Goal: Task Accomplishment & Management: Complete application form

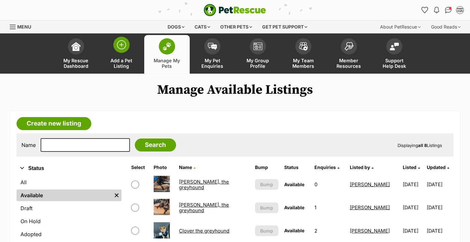
click at [121, 43] on img at bounding box center [121, 44] width 9 height 9
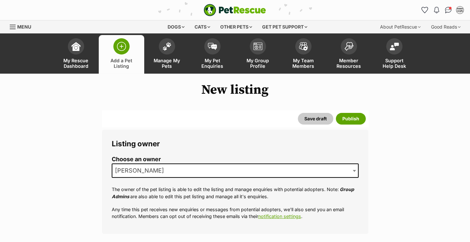
scroll to position [164, 0]
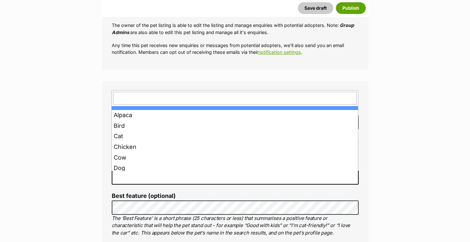
click at [128, 173] on span at bounding box center [235, 178] width 247 height 14
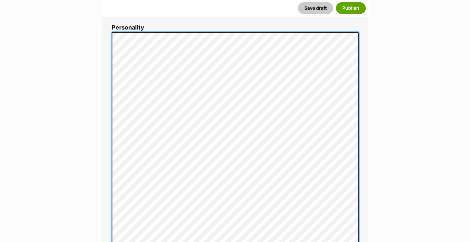
scroll to position [401, 0]
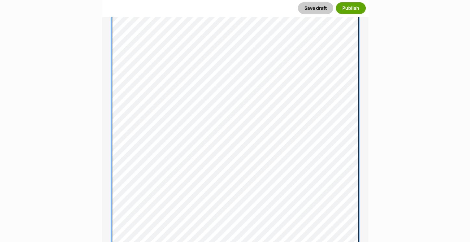
click at [108, 106] on div "About This Pet Name Henlo there, it looks like you might be using the pet name …" at bounding box center [235, 211] width 266 height 732
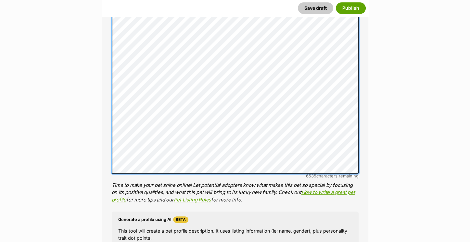
scroll to position [527, 0]
click at [110, 88] on div "About This Pet Name Henlo there, it looks like you might be using the pet name …" at bounding box center [235, 60] width 266 height 685
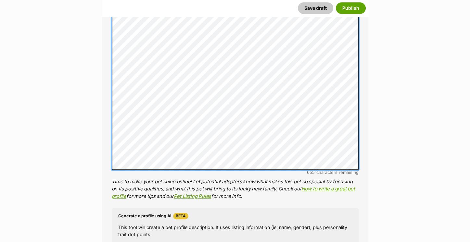
scroll to position [529, 0]
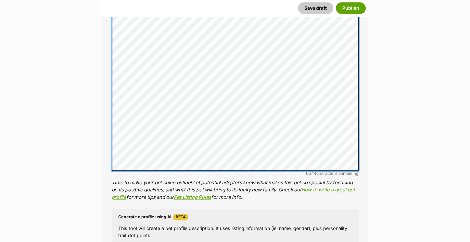
click at [106, 104] on div "About This Pet Name Henlo there, it looks like you might be using the pet name …" at bounding box center [235, 58] width 266 height 685
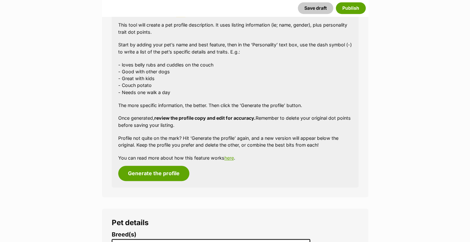
scroll to position [726, 0]
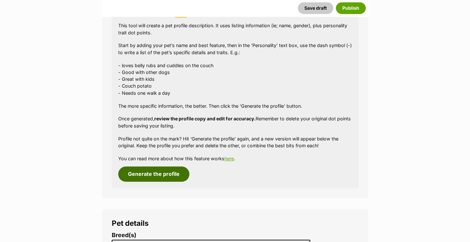
drag, startPoint x: 154, startPoint y: 172, endPoint x: 201, endPoint y: 181, distance: 48.3
click at [154, 172] on button "Generate the profile" at bounding box center [153, 174] width 71 height 15
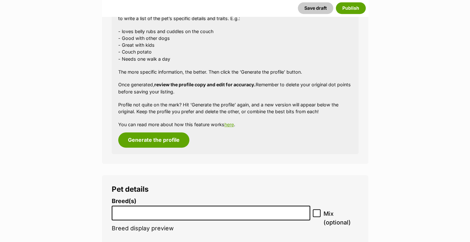
scroll to position [763, 0]
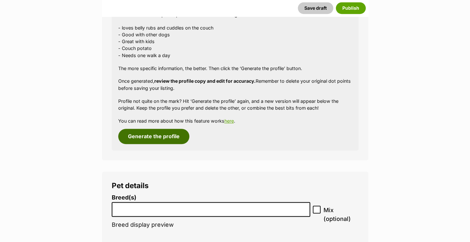
click at [147, 134] on button "Generate the profile" at bounding box center [153, 136] width 71 height 15
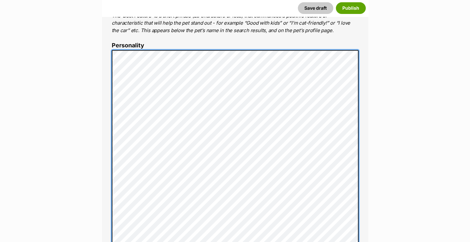
scroll to position [355, 0]
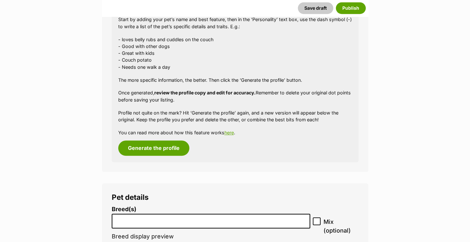
scroll to position [860, 0]
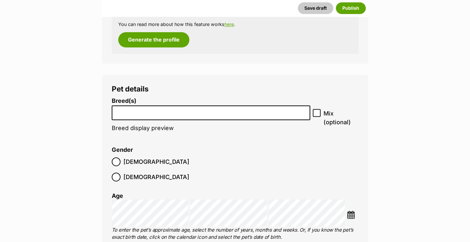
click at [127, 113] on input "search" at bounding box center [211, 111] width 194 height 7
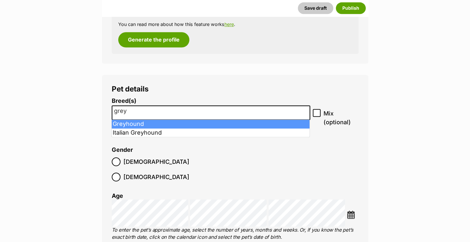
type input "grey"
select select "101"
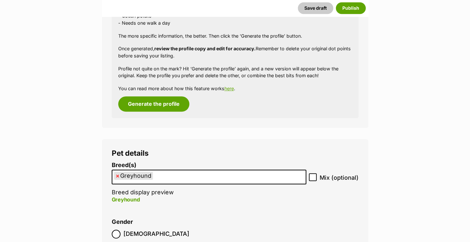
scroll to position [943, 0]
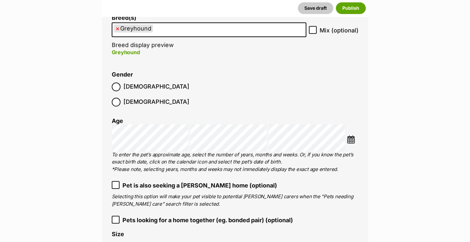
click at [353, 135] on img at bounding box center [351, 139] width 8 height 8
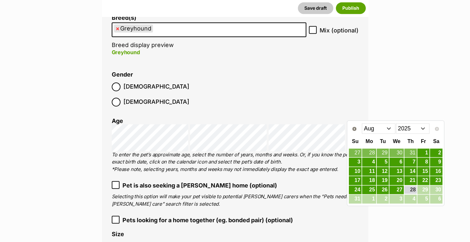
click at [412, 129] on select "2015 2016 2017 2018 2019 2020 2021 2022 2023 2024 2025" at bounding box center [412, 128] width 33 height 10
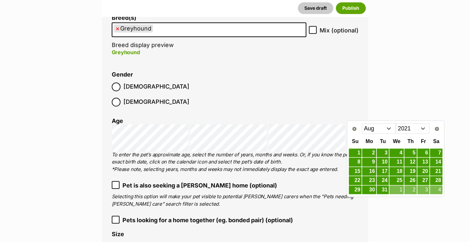
click at [373, 128] on select "Jan Feb Mar Apr May Jun Jul Aug Sep Oct Nov Dec" at bounding box center [378, 128] width 33 height 10
click at [431, 182] on link "25" at bounding box center [436, 181] width 12 height 8
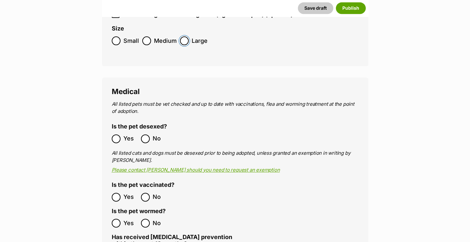
scroll to position [1159, 0]
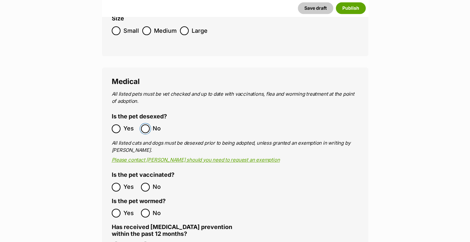
click at [116, 121] on ol "Yes No" at bounding box center [173, 128] width 123 height 15
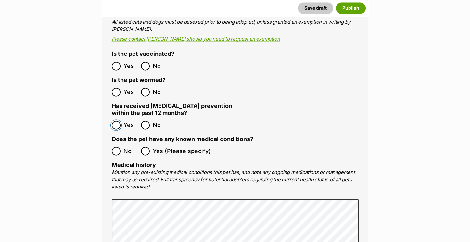
scroll to position [1288, 0]
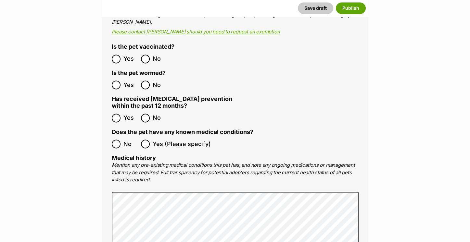
click at [113, 136] on ol "No Yes (Please specify)" at bounding box center [235, 143] width 247 height 15
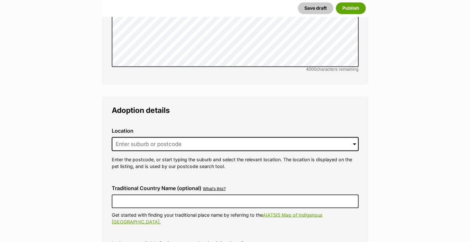
scroll to position [1583, 0]
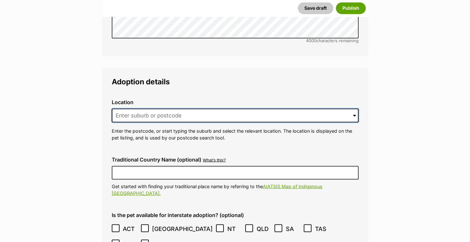
click at [149, 108] on input at bounding box center [235, 115] width 247 height 14
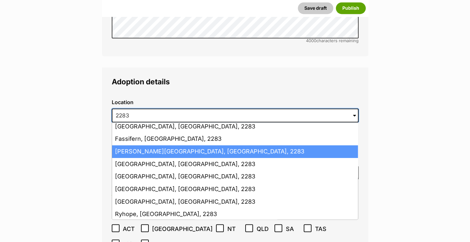
scroll to position [29, 0]
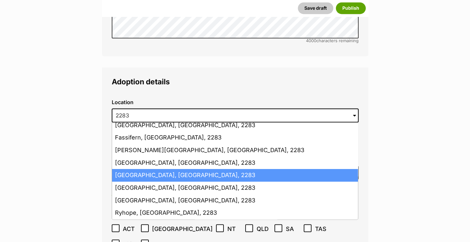
click at [155, 169] on li "Kilaben Bay, New South Wales, 2283" at bounding box center [235, 175] width 246 height 13
type input "Kilaben Bay, New South Wales, 2283"
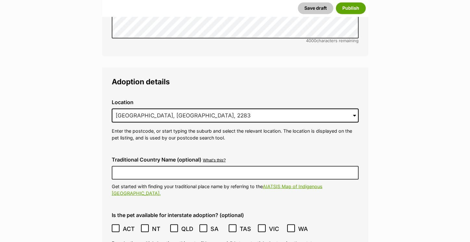
click at [117, 227] on icon at bounding box center [116, 228] width 4 height 3
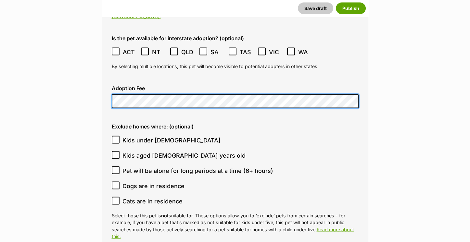
scroll to position [1760, 0]
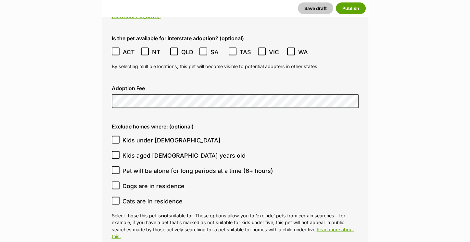
click at [114, 138] on icon at bounding box center [115, 140] width 5 height 5
click at [114, 136] on input "Kids under 5 years old" at bounding box center [116, 140] width 8 height 8
checkbox input "true"
click at [116, 199] on icon at bounding box center [115, 201] width 5 height 5
click at [116, 197] on input "Cats are in residence" at bounding box center [116, 201] width 8 height 8
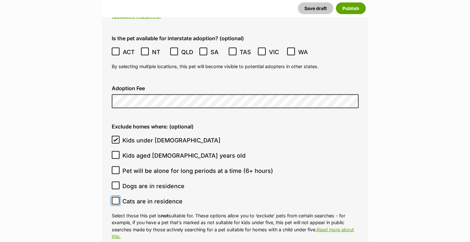
checkbox input "true"
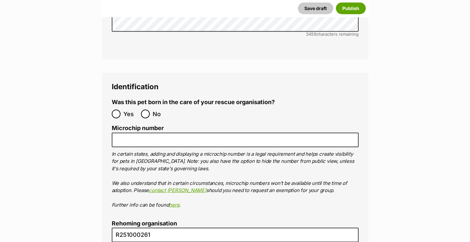
scroll to position [2176, 0]
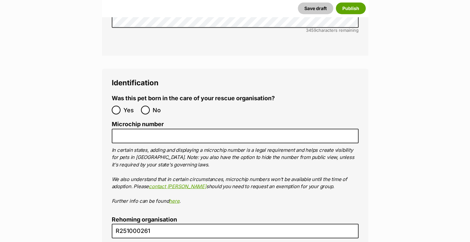
click at [140, 103] on ol "Yes No" at bounding box center [173, 110] width 123 height 15
click at [148, 106] on input "No" at bounding box center [145, 110] width 9 height 9
radio input "true"
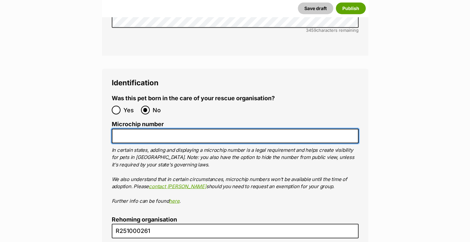
click at [143, 129] on input "Microchip number" at bounding box center [235, 136] width 247 height 15
paste input "956000011647405"
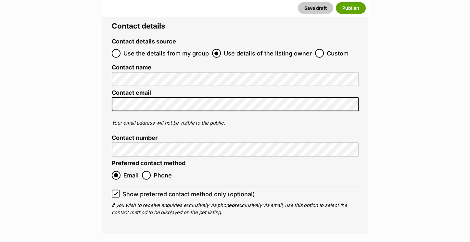
scroll to position [2508, 0]
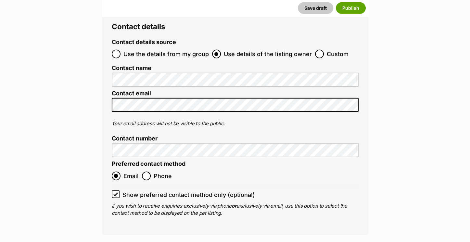
type input "956000011647405"
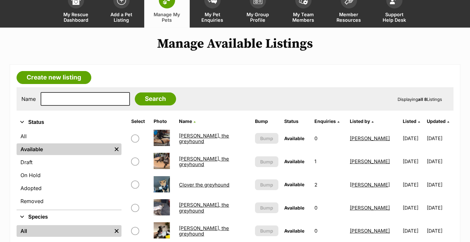
click at [198, 137] on link "Blakey, the greyhound" at bounding box center [204, 139] width 50 height 12
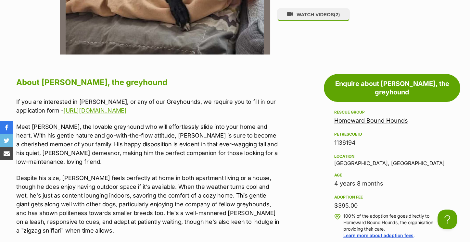
drag, startPoint x: 153, startPoint y: 113, endPoint x: 16, endPoint y: 101, distance: 137.3
click at [16, 101] on p "If you are interested in [PERSON_NAME], or any of our Greyhounds, we require yo…" at bounding box center [148, 106] width 264 height 18
copy p "If you are interested in [PERSON_NAME], or any of our Greyhounds, we require yo…"
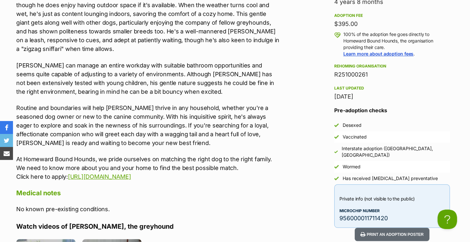
scroll to position [720, 0]
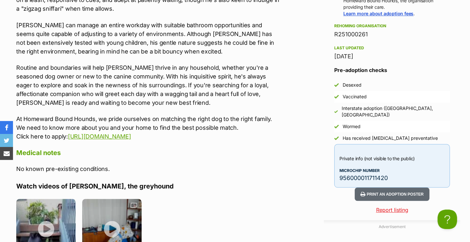
drag, startPoint x: 181, startPoint y: 137, endPoint x: 16, endPoint y: 118, distance: 165.4
click at [16, 118] on p "At Homeward Bound Hounds, we pride ourselves on matching the right dog to the r…" at bounding box center [148, 128] width 264 height 26
copy p "At Homeward Bound Hounds, we pride ourselves on matching the right dog to the r…"
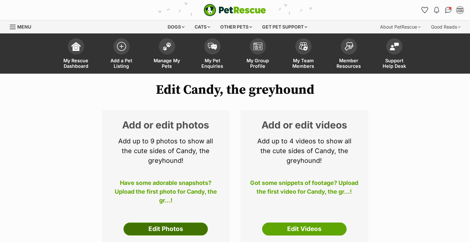
click at [164, 227] on link "Edit Photos" at bounding box center [165, 229] width 84 height 13
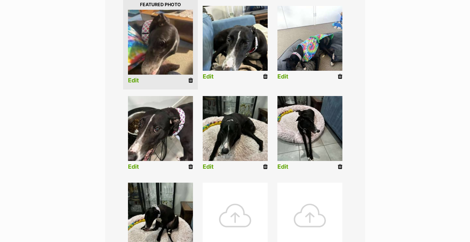
scroll to position [167, 0]
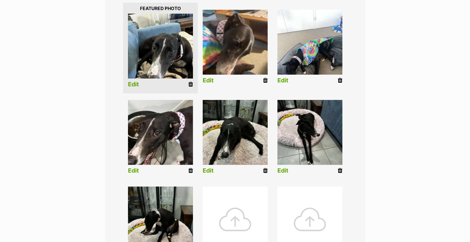
click at [132, 86] on link "Edit" at bounding box center [133, 84] width 11 height 7
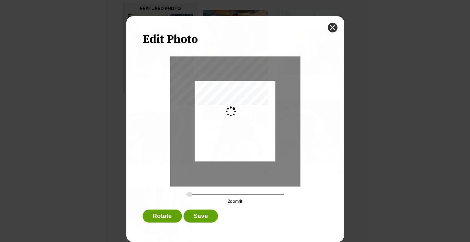
type input "0.2744"
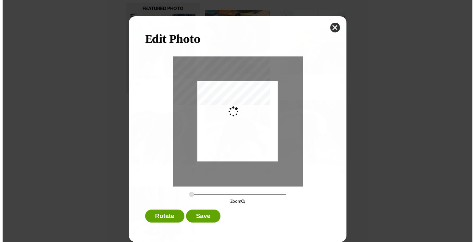
scroll to position [0, 0]
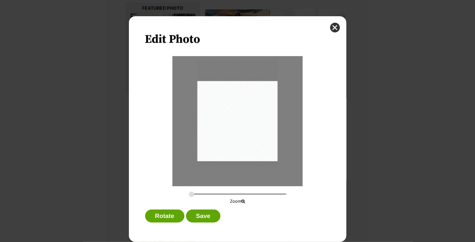
drag, startPoint x: 238, startPoint y: 126, endPoint x: 237, endPoint y: 117, distance: 8.5
click at [237, 117] on div "Dialog Window - Close (Press escape to close)" at bounding box center [237, 112] width 80 height 107
click at [196, 215] on button "Save" at bounding box center [203, 216] width 34 height 13
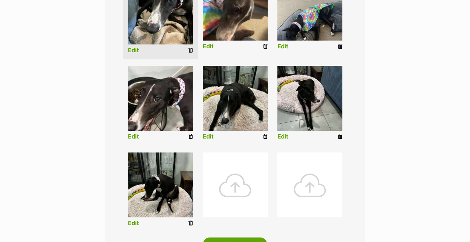
scroll to position [197, 0]
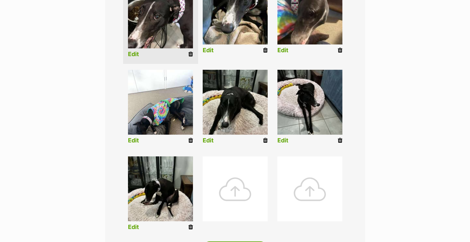
click at [131, 53] on link "Edit" at bounding box center [133, 54] width 11 height 7
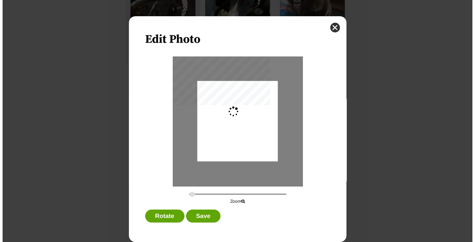
scroll to position [0, 0]
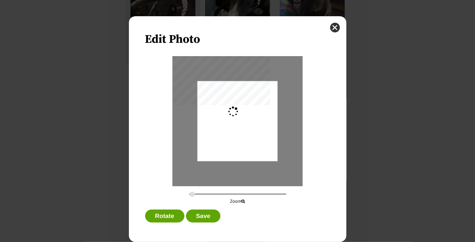
type input "0.2744"
drag, startPoint x: 222, startPoint y: 119, endPoint x: 222, endPoint y: 115, distance: 3.6
click at [222, 115] on div "Dialog Window - Close (Press escape to close)" at bounding box center [237, 117] width 80 height 107
click at [209, 217] on button "Save" at bounding box center [203, 216] width 34 height 13
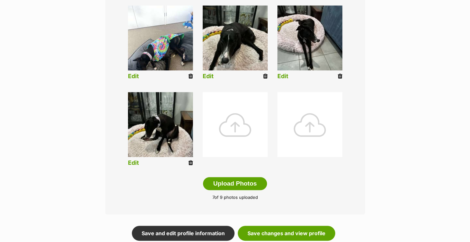
scroll to position [261, 0]
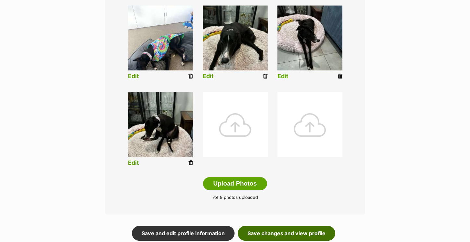
click at [263, 228] on link "Save changes and view profile" at bounding box center [286, 233] width 97 height 15
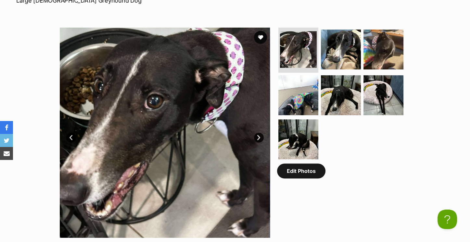
click at [306, 174] on link "Edit Photos" at bounding box center [301, 171] width 48 height 15
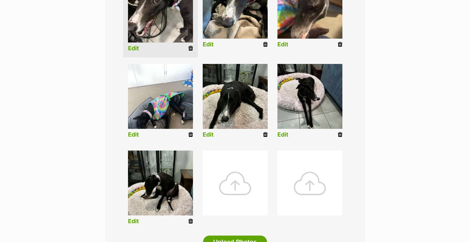
scroll to position [203, 0]
click at [229, 182] on div at bounding box center [235, 182] width 65 height 65
click at [245, 91] on img at bounding box center [235, 96] width 65 height 65
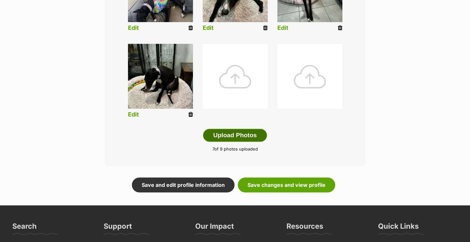
scroll to position [313, 0]
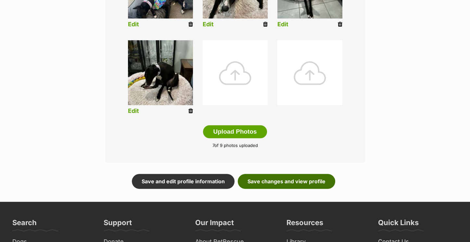
click at [268, 180] on link "Save changes and view profile" at bounding box center [286, 181] width 97 height 15
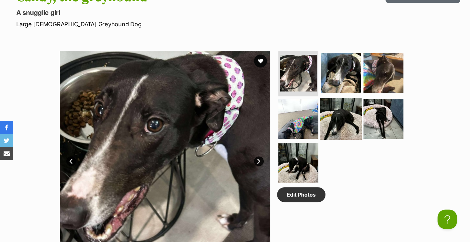
click at [343, 129] on img at bounding box center [341, 119] width 42 height 42
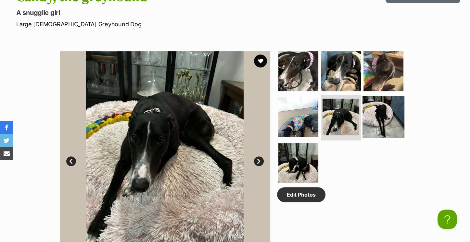
click at [378, 126] on img at bounding box center [384, 117] width 42 height 42
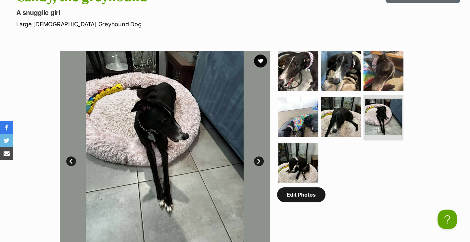
click at [319, 197] on link "Edit Photos" at bounding box center [301, 194] width 48 height 15
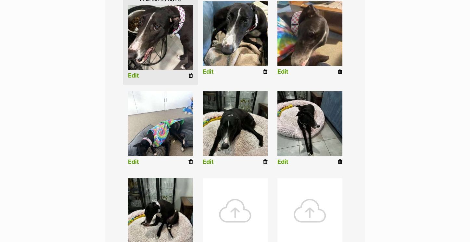
scroll to position [183, 0]
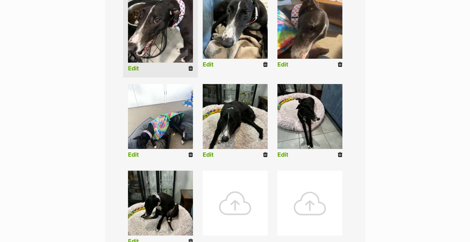
click at [245, 223] on div at bounding box center [235, 203] width 65 height 65
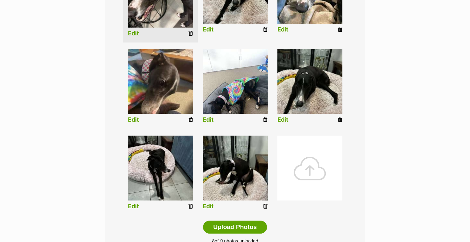
scroll to position [220, 0]
